Goal: Information Seeking & Learning: Learn about a topic

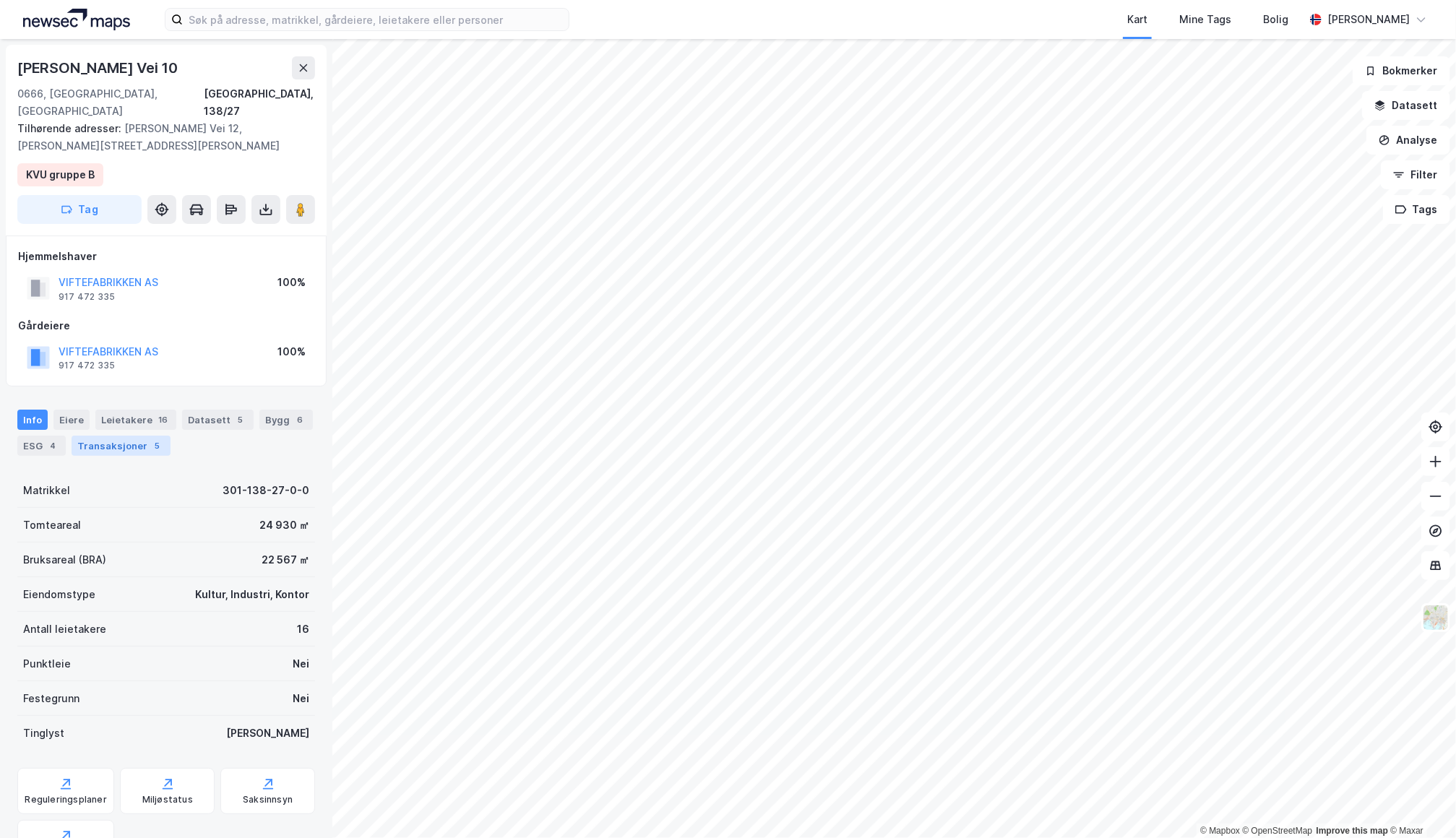
click at [139, 436] on div "Transaksjoner 5" at bounding box center [121, 446] width 99 height 20
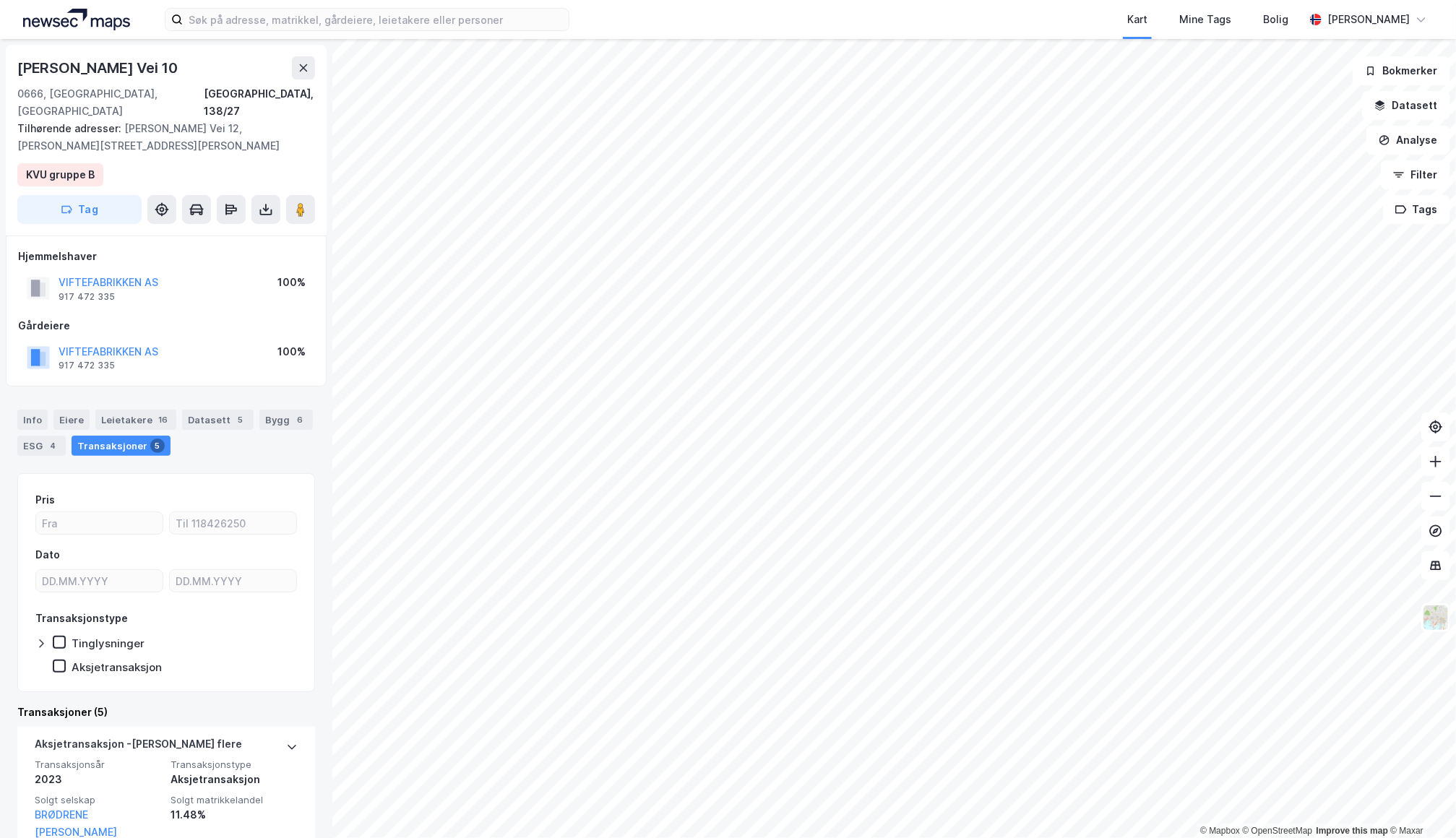
click at [116, 271] on div "VIFTEFABRIKKEN AS 917 472 335 100%" at bounding box center [166, 288] width 296 height 35
click at [0, 0] on button "VIFTEFABRIKKEN AS" at bounding box center [0, 0] width 0 height 0
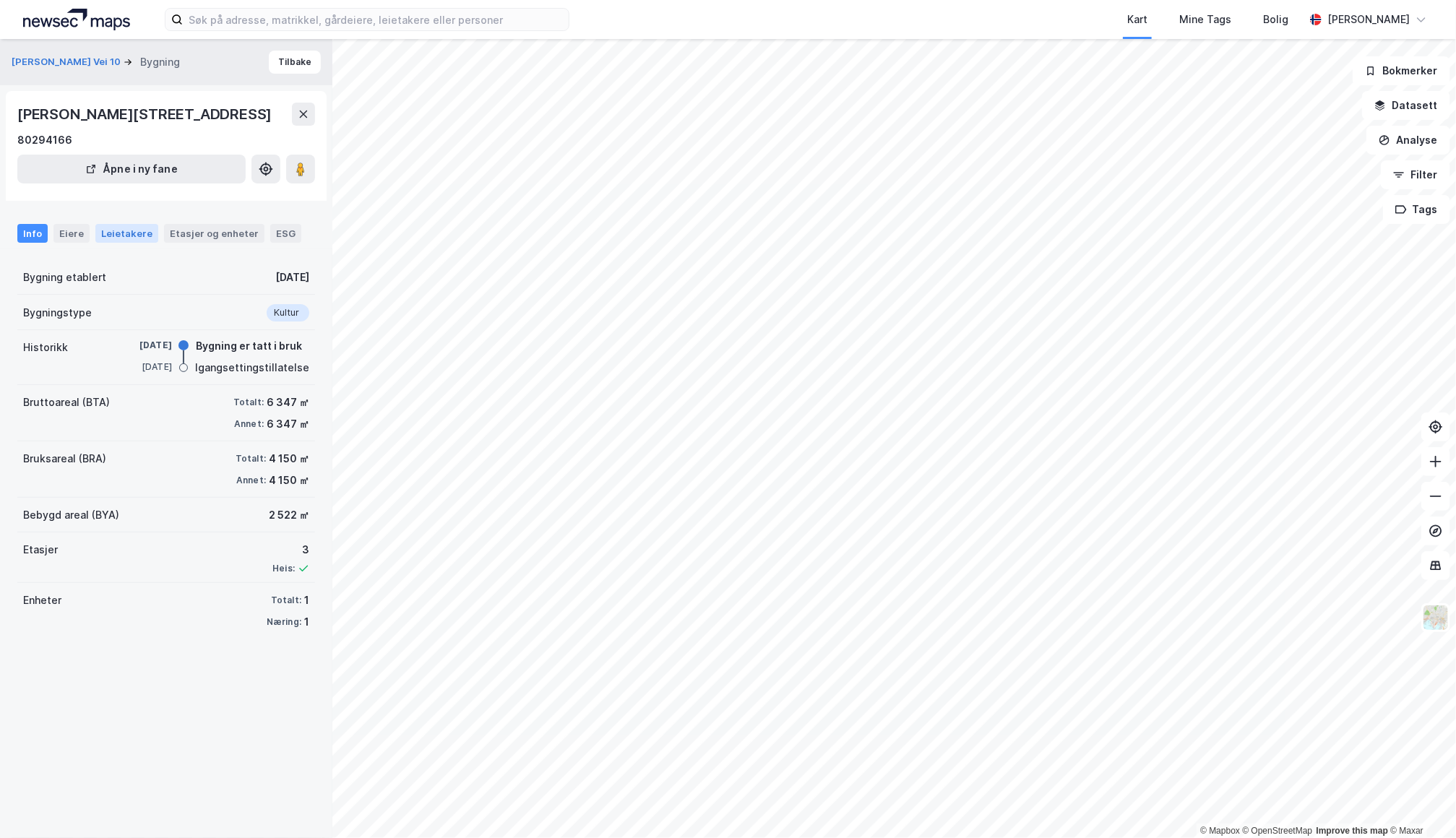
click at [130, 229] on div "Leietakere" at bounding box center [127, 233] width 63 height 19
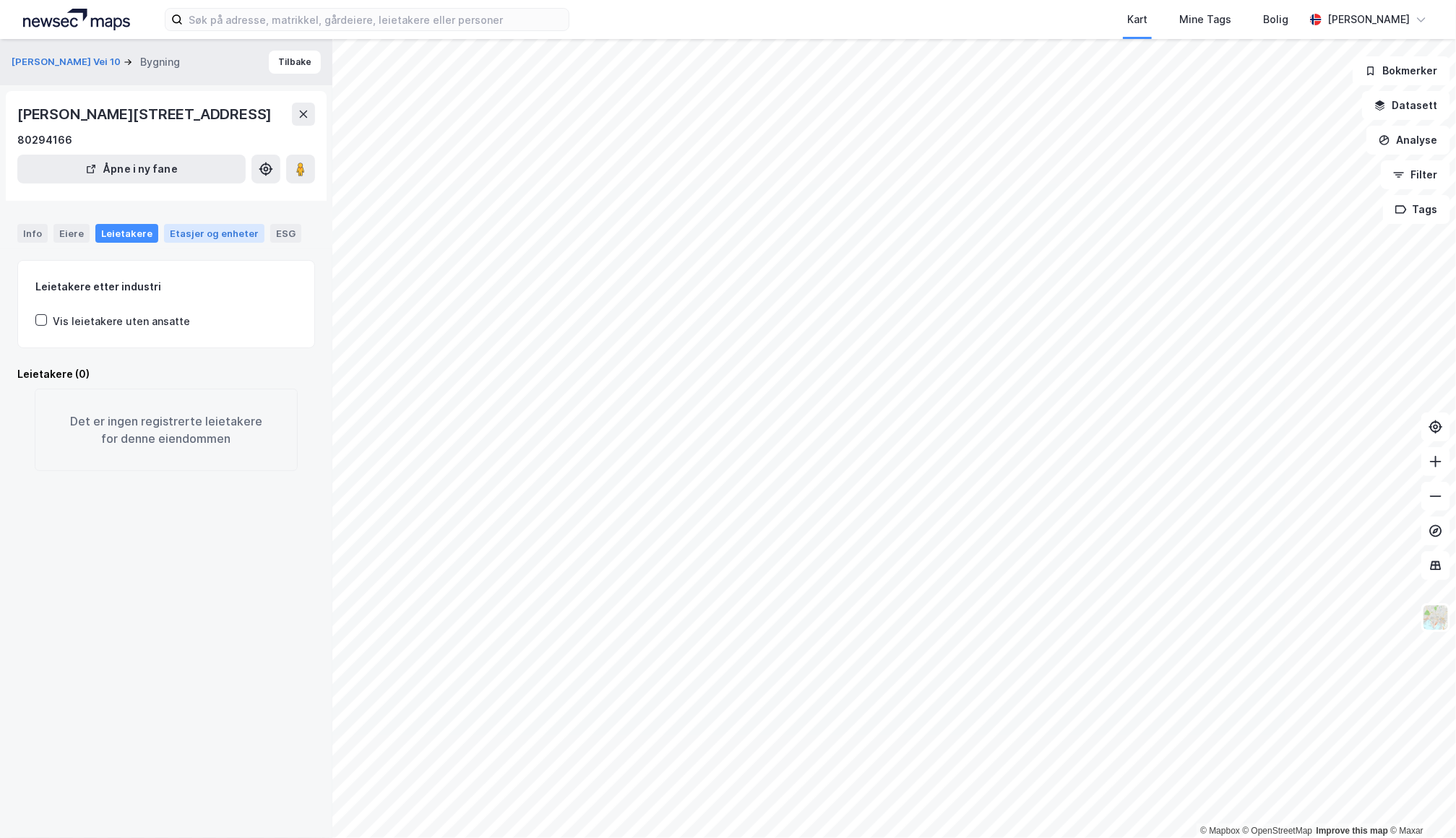
click at [170, 235] on div "Etasjer og enheter" at bounding box center [214, 233] width 89 height 13
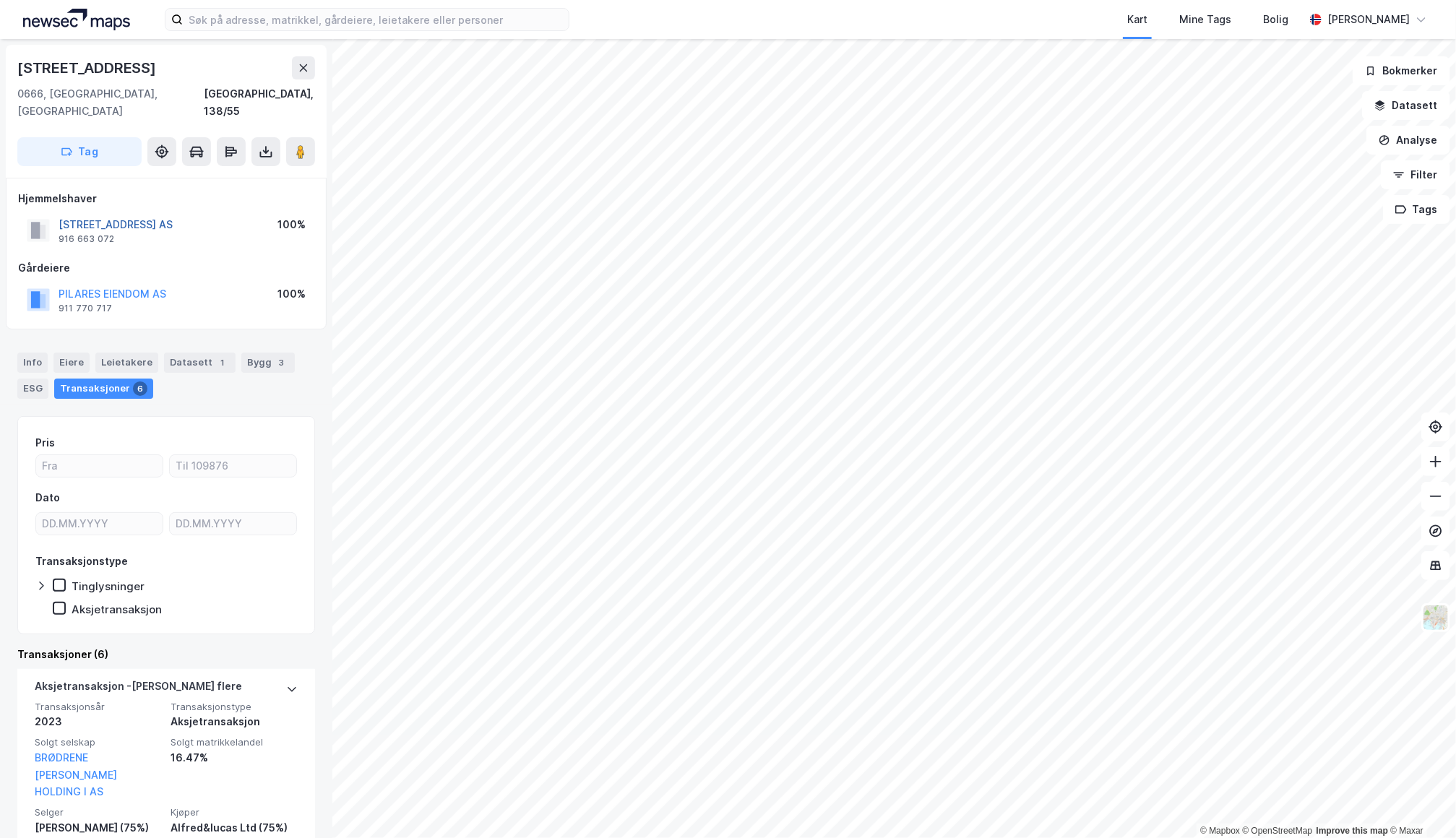
click at [0, 0] on button "[STREET_ADDRESS] AS" at bounding box center [0, 0] width 0 height 0
